Goal: Task Accomplishment & Management: Complete application form

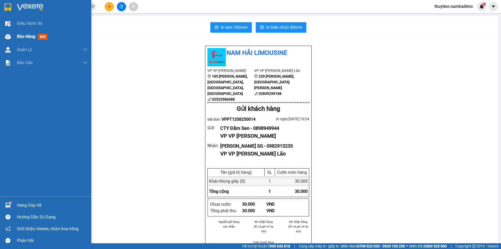
click at [26, 36] on span "Kho hàng" at bounding box center [26, 36] width 18 height 5
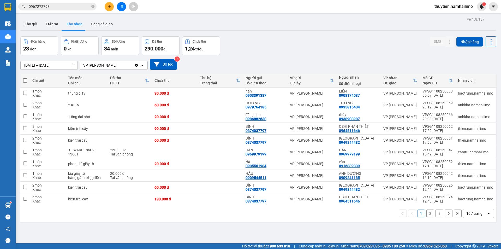
click at [108, 7] on icon "plus" at bounding box center [109, 6] width 3 height 0
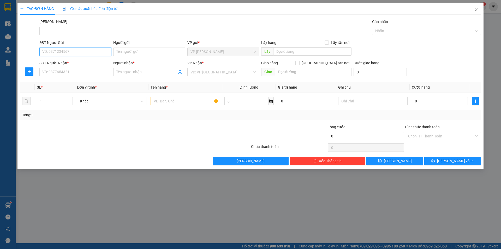
click at [67, 52] on input "SĐT Người Gửi" at bounding box center [75, 52] width 72 height 8
click at [73, 60] on div "0973166966 - LỚN" at bounding box center [76, 62] width 66 height 6
type input "0973166966"
type input "LỚN"
type input "0973166966"
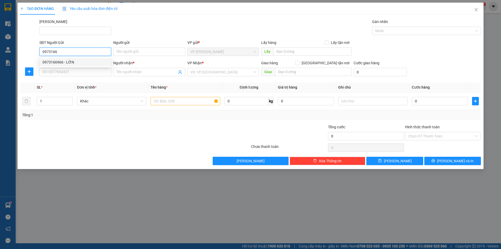
type input "LỚN"
type input "20.000"
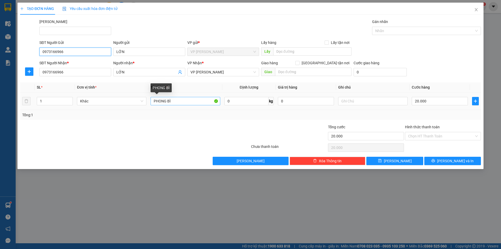
type input "0973166966"
click at [184, 101] on input "PHONG BÌ" at bounding box center [185, 101] width 69 height 8
type input "P"
type input "thùng xốp"
click at [445, 101] on input "20.000" at bounding box center [440, 101] width 56 height 8
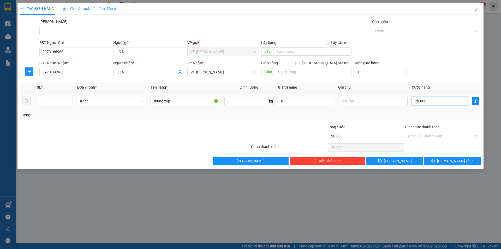
type input "3"
type input "30"
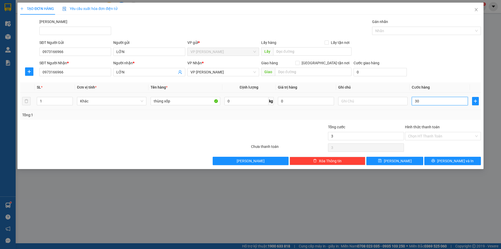
type input "30"
type input "30.000"
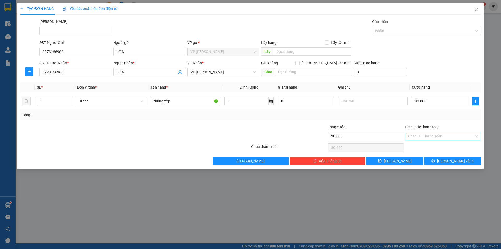
click at [432, 134] on input "Hình thức thanh toán" at bounding box center [441, 136] width 66 height 8
click at [428, 149] on div "Tại văn phòng" at bounding box center [443, 147] width 70 height 6
type input "0"
click at [435, 159] on icon "printer" at bounding box center [434, 161] width 4 height 4
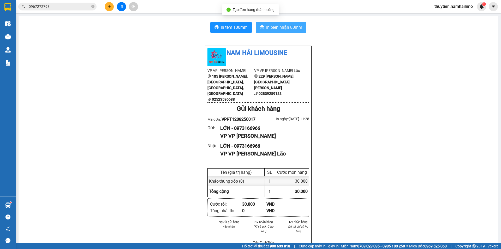
click at [280, 25] on span "In biên nhận 80mm" at bounding box center [284, 27] width 36 height 7
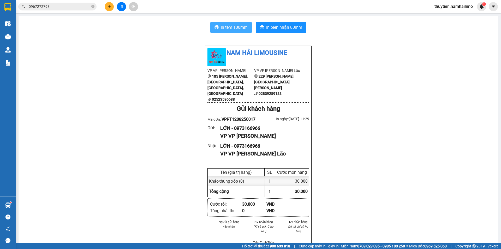
click at [225, 26] on span "In tem 100mm" at bounding box center [234, 27] width 27 height 7
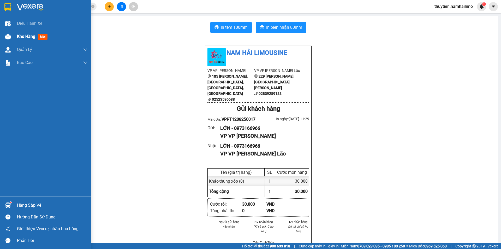
click at [21, 37] on span "Kho hàng" at bounding box center [26, 36] width 18 height 5
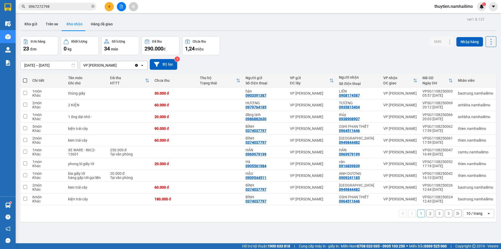
click at [427, 215] on button "2" at bounding box center [431, 213] width 8 height 8
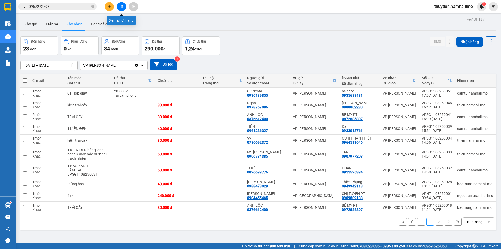
click at [120, 8] on icon "file-add" at bounding box center [121, 7] width 3 height 4
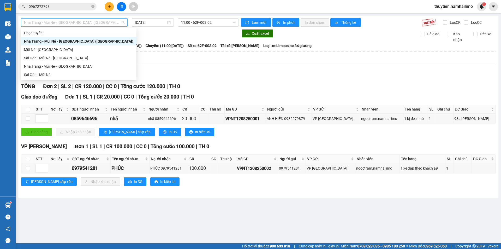
click at [73, 24] on span "Nha Trang - Mũi Né - [GEOGRAPHIC_DATA] ([GEOGRAPHIC_DATA])" at bounding box center [74, 23] width 101 height 8
click at [38, 73] on div "Sài Gòn - Mũi Né" at bounding box center [78, 75] width 109 height 6
type input "[DATE]"
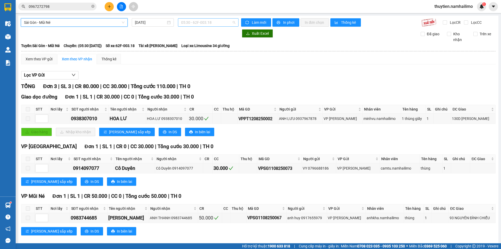
click at [203, 24] on span "05:30 - 62F-003.18" at bounding box center [208, 23] width 54 height 8
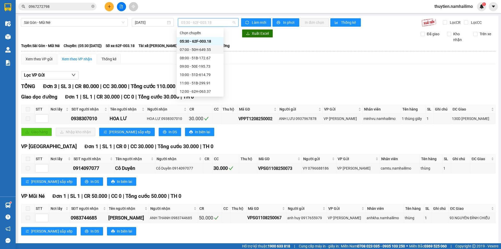
click at [202, 51] on div "07:00 - 50H-649.55" at bounding box center [200, 50] width 41 height 6
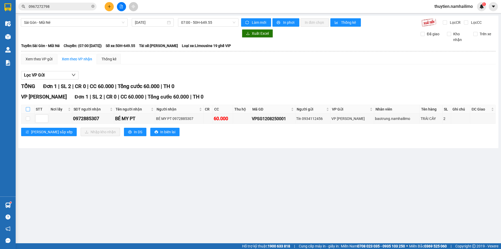
click at [28, 108] on input "checkbox" at bounding box center [28, 109] width 4 height 4
checkbox input "true"
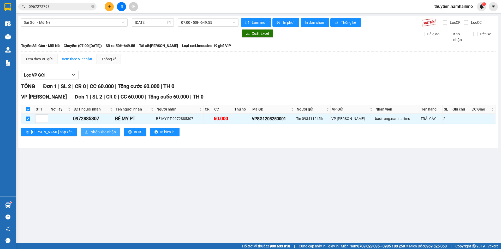
click at [91, 129] on span "Nhập kho nhận" at bounding box center [103, 132] width 25 height 6
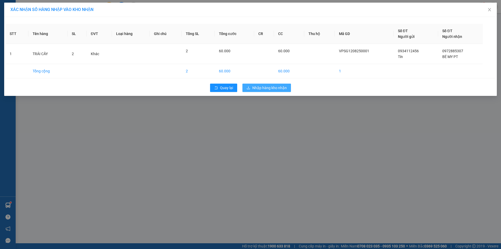
click at [270, 88] on span "Nhập hàng kho nhận" at bounding box center [270, 88] width 34 height 6
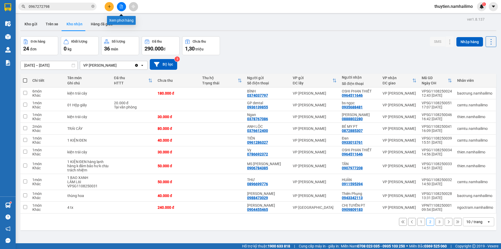
click at [121, 5] on icon "file-add" at bounding box center [121, 7] width 3 height 4
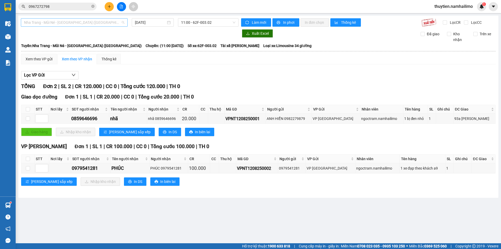
click at [74, 20] on span "Nha Trang - Mũi Né - [GEOGRAPHIC_DATA] ([GEOGRAPHIC_DATA])" at bounding box center [74, 23] width 101 height 8
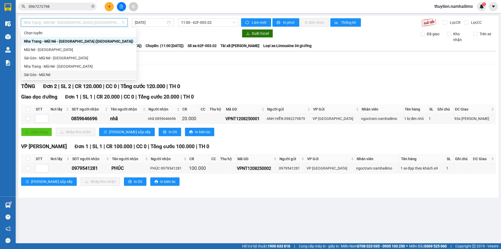
click at [46, 73] on div "Sài Gòn - Mũi Né" at bounding box center [78, 75] width 109 height 6
type input "[DATE]"
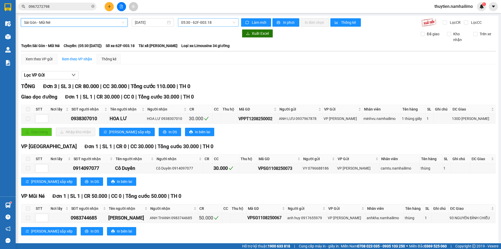
click at [203, 21] on span "05:30 - 62F-003.18" at bounding box center [208, 23] width 54 height 8
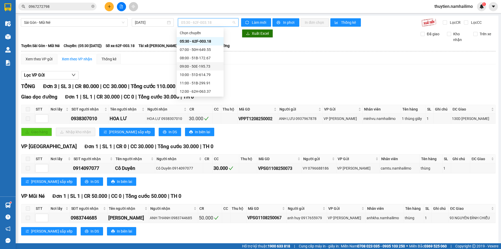
click at [197, 66] on div "09:00 - 50E-195.73" at bounding box center [200, 66] width 41 height 6
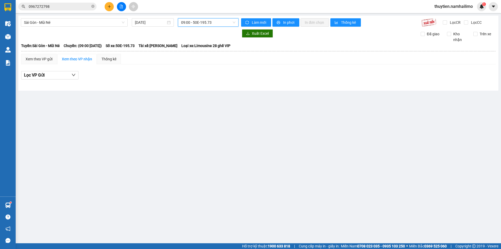
click at [204, 23] on span "09:00 - 50E-195.73" at bounding box center [208, 23] width 54 height 8
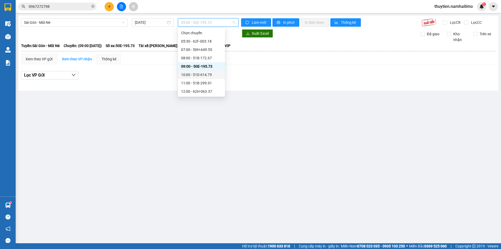
click at [192, 76] on div "10:00 - 51D-614.79" at bounding box center [201, 75] width 41 height 6
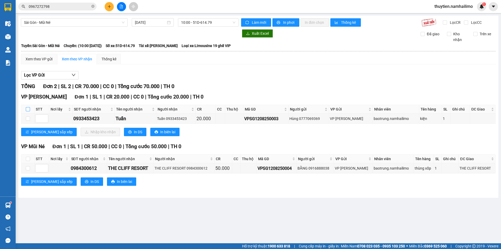
click at [29, 108] on input "checkbox" at bounding box center [28, 109] width 4 height 4
checkbox input "true"
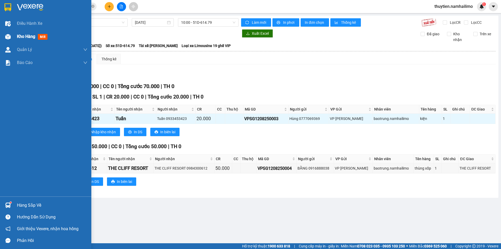
click at [22, 36] on span "Kho hàng" at bounding box center [26, 36] width 18 height 5
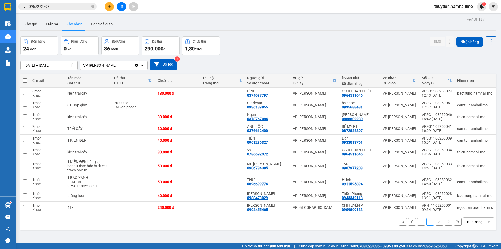
click at [427, 221] on button "2" at bounding box center [431, 222] width 8 height 8
click at [107, 9] on button at bounding box center [109, 6] width 9 height 9
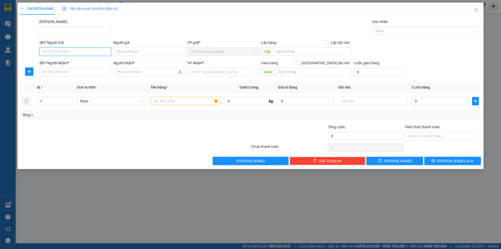
click at [51, 48] on input "SĐT Người Gửi" at bounding box center [75, 52] width 72 height 8
type input "0948923727"
drag, startPoint x: 53, startPoint y: 64, endPoint x: 55, endPoint y: 62, distance: 3.3
click at [53, 64] on div "0948923727 - [PERSON_NAME]" at bounding box center [76, 62] width 66 height 6
type input "LAM"
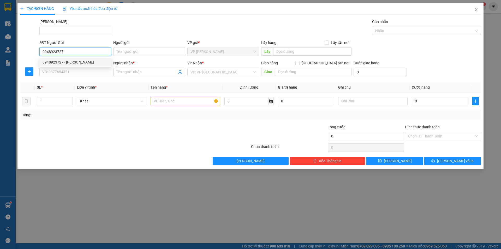
type input "0989741774"
type input "LỄ"
type input "70.000"
type input "0948923727"
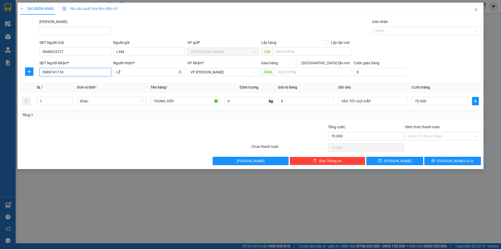
click at [75, 72] on input "0989741774" at bounding box center [75, 72] width 72 height 8
type input "0"
drag, startPoint x: 124, startPoint y: 75, endPoint x: 109, endPoint y: 75, distance: 15.4
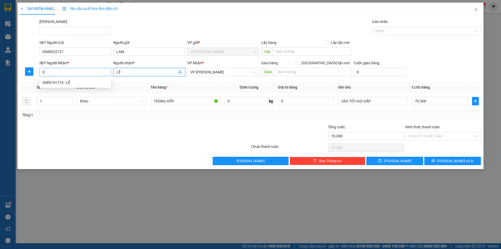
click at [109, 75] on div "SĐT Người Nhận * 0 Người nhận * LỄ LỄ VP Nhận * VP [PERSON_NAME] Lão Giao hàng …" at bounding box center [260, 69] width 444 height 18
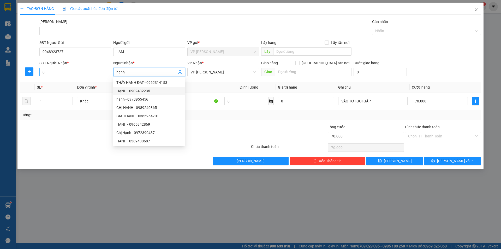
type input "hạnh"
click at [51, 73] on input "0" at bounding box center [75, 72] width 72 height 8
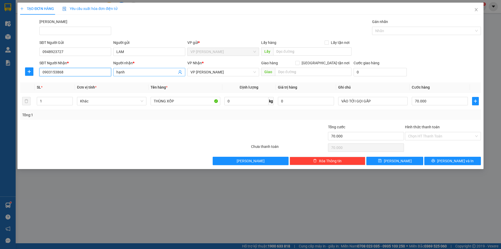
type input "0903153868"
click at [130, 74] on input "hạnh" at bounding box center [146, 72] width 60 height 6
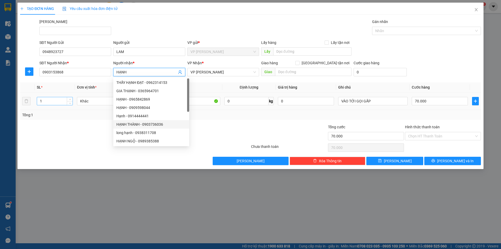
type input "HẠNH"
click at [48, 101] on input "1" at bounding box center [55, 101] width 36 height 8
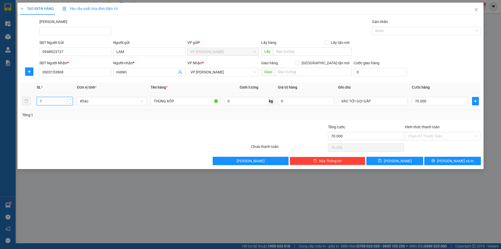
click at [48, 100] on input "1" at bounding box center [55, 101] width 36 height 8
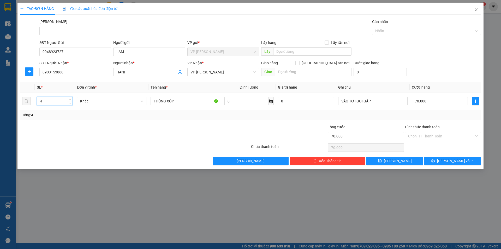
type input "4"
drag, startPoint x: 101, startPoint y: 141, endPoint x: 99, endPoint y: 142, distance: 2.8
click at [101, 141] on div at bounding box center [97, 133] width 154 height 18
type input "1"
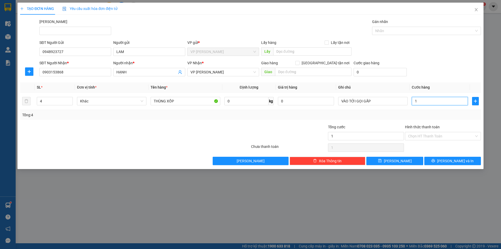
type input "15"
type input "150"
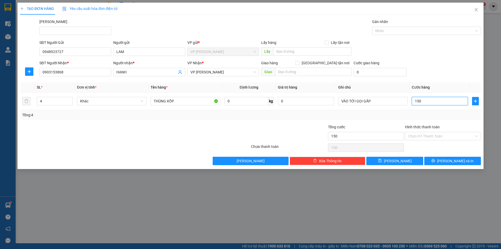
type input "150"
type input "150.000"
drag, startPoint x: 435, startPoint y: 59, endPoint x: 440, endPoint y: 54, distance: 7.6
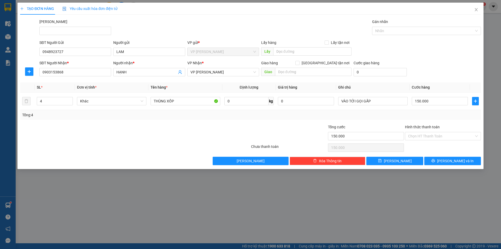
click at [436, 57] on form "SĐT Người Gửi 0948923727 Người gửi LAM VP gửi * VP [PERSON_NAME] Lấy hàng Lấy t…" at bounding box center [250, 59] width 461 height 39
click at [183, 136] on div at bounding box center [212, 133] width 77 height 18
drag, startPoint x: 373, startPoint y: 102, endPoint x: 321, endPoint y: 110, distance: 52.9
click at [321, 110] on div "SL * Đơn vị tính * Tên hàng * Định lượng Giá trị hàng Ghi chú Cước hàng 4 Khác …" at bounding box center [250, 101] width 461 height 38
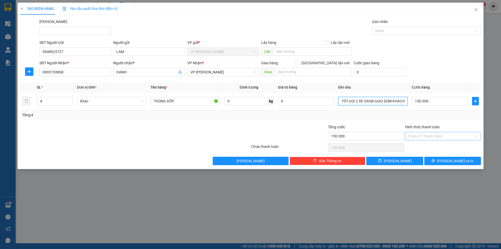
type input "VÀO TỚI GỌI 2 XE GRAB GIAO DÙM KHÁCH"
click at [420, 136] on input "Hình thức thanh toán" at bounding box center [441, 136] width 66 height 8
click at [426, 147] on div "Tại văn phòng" at bounding box center [443, 147] width 70 height 6
type input "0"
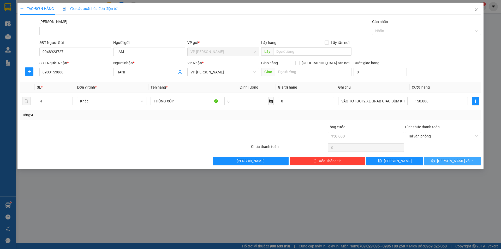
click at [453, 162] on span "[PERSON_NAME] và In" at bounding box center [455, 161] width 37 height 6
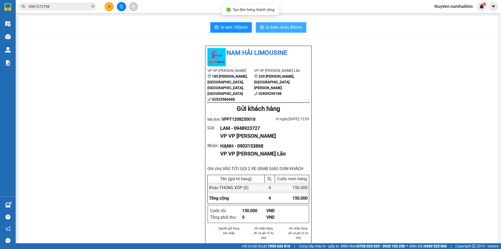
click at [278, 25] on span "In biên nhận 80mm" at bounding box center [284, 27] width 36 height 7
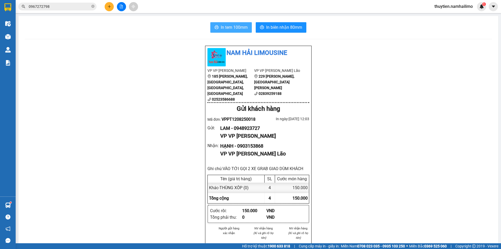
click at [238, 29] on span "In tem 100mm" at bounding box center [234, 27] width 27 height 7
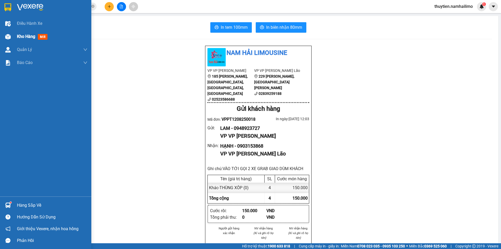
click at [25, 36] on span "Kho hàng" at bounding box center [26, 36] width 18 height 5
